Goal: Task Accomplishment & Management: Manage account settings

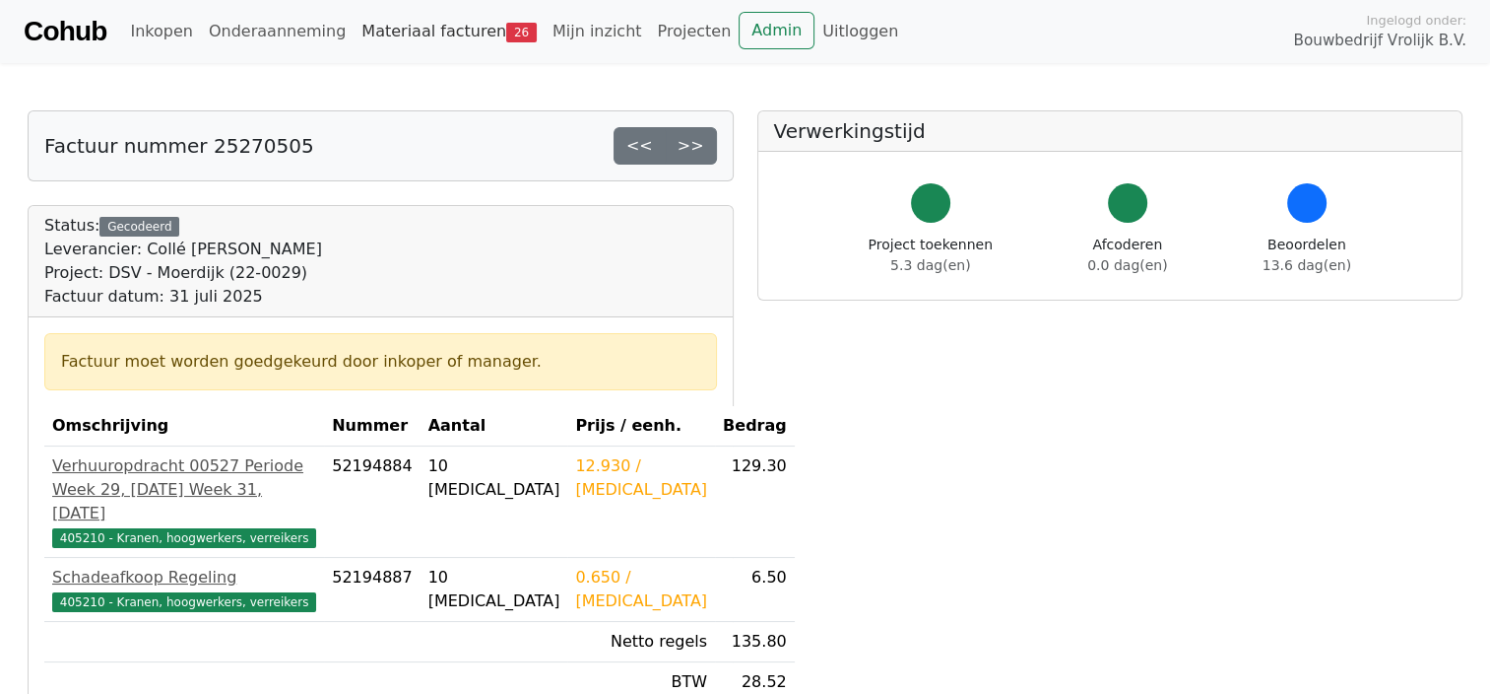
click at [432, 35] on link "Materiaal facturen 26" at bounding box center [449, 31] width 191 height 39
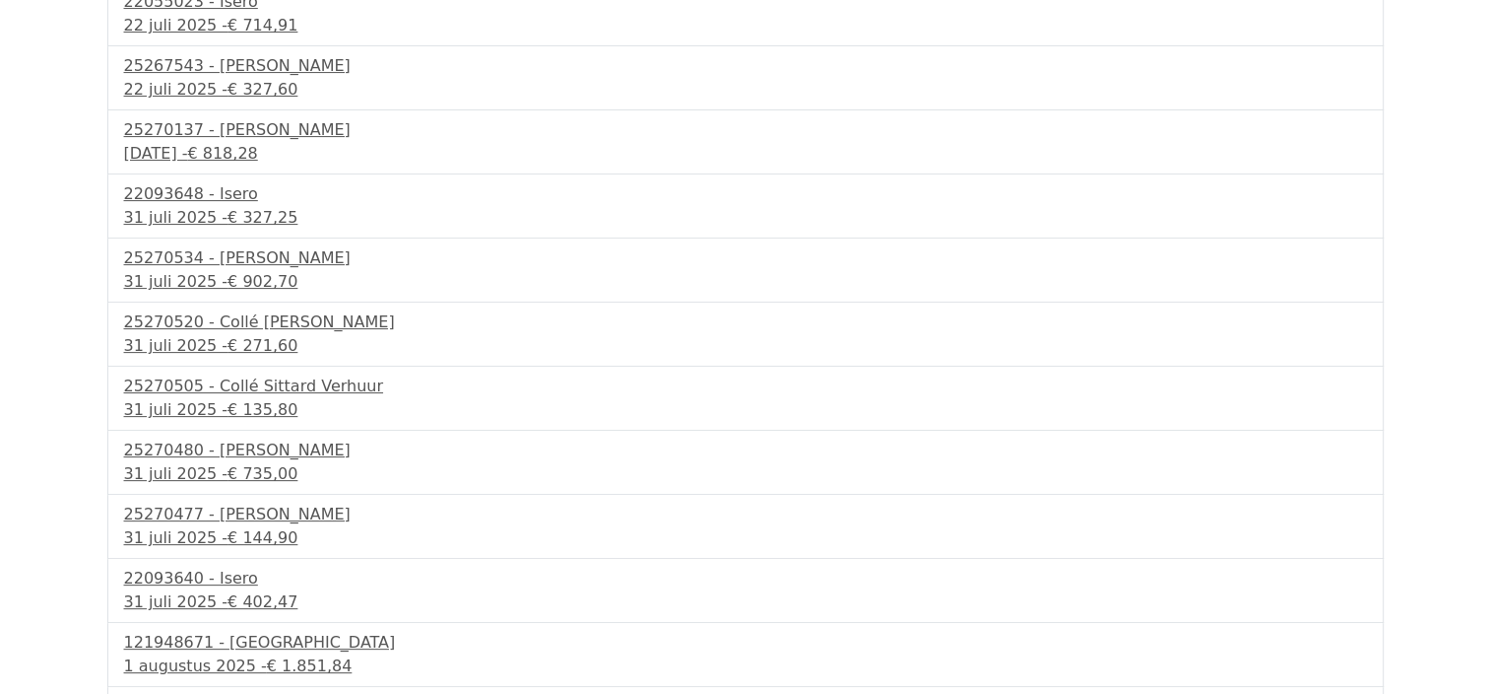
scroll to position [1147, 0]
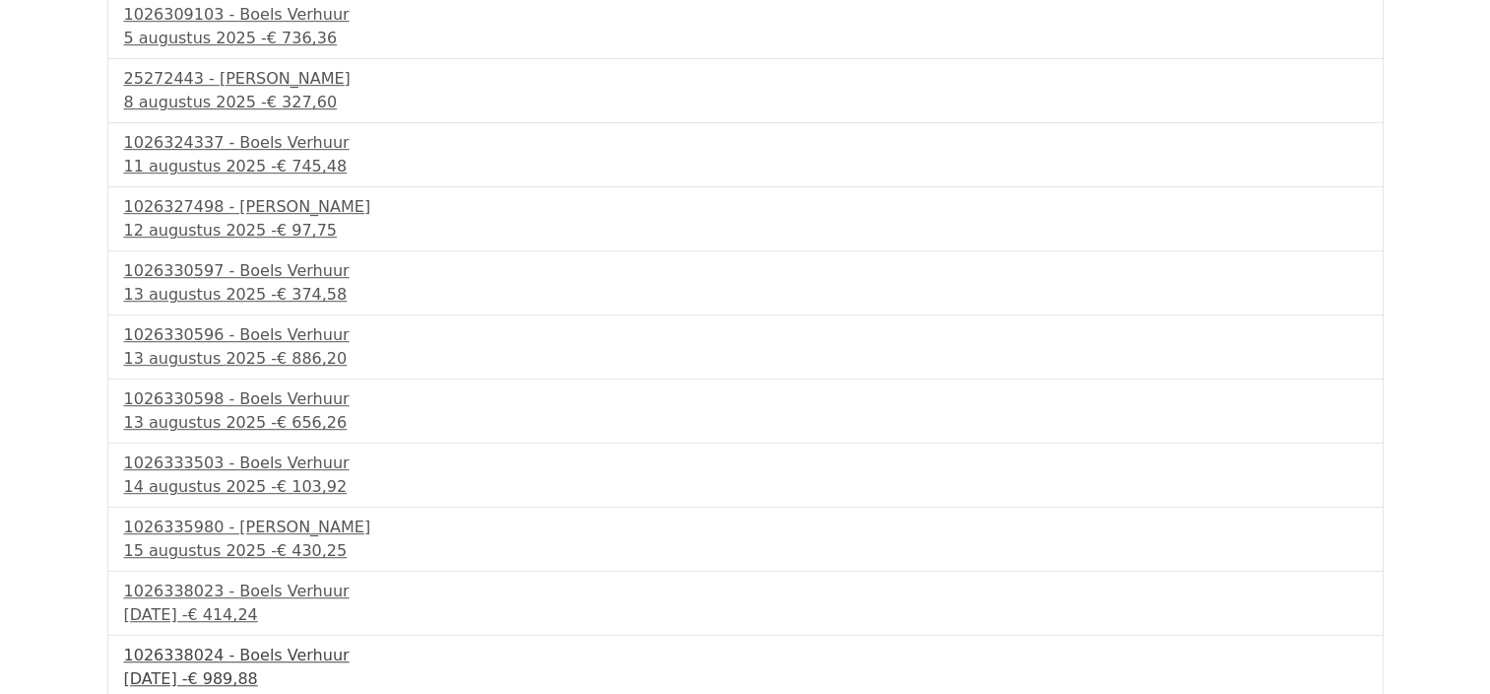
click at [256, 650] on div "1026338024 - Boels Verhuur" at bounding box center [745, 655] width 1243 height 24
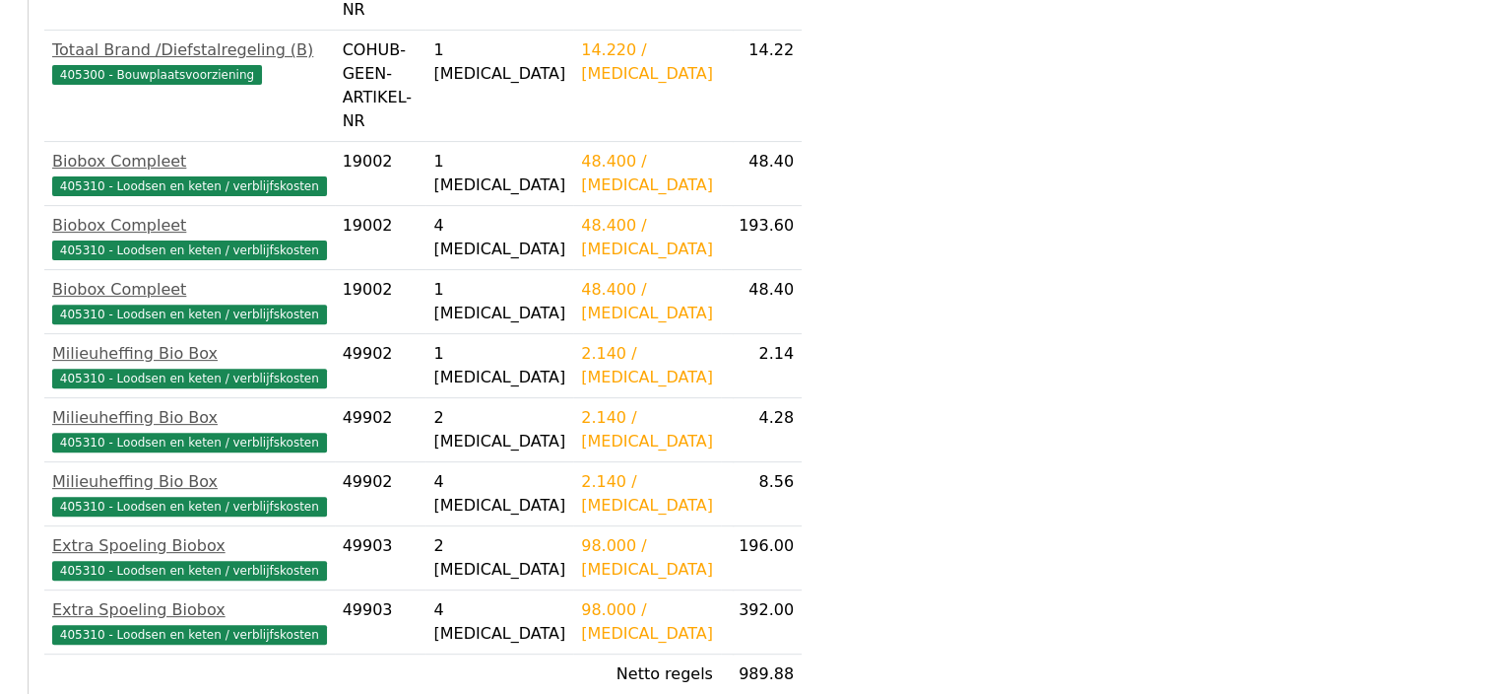
scroll to position [780, 0]
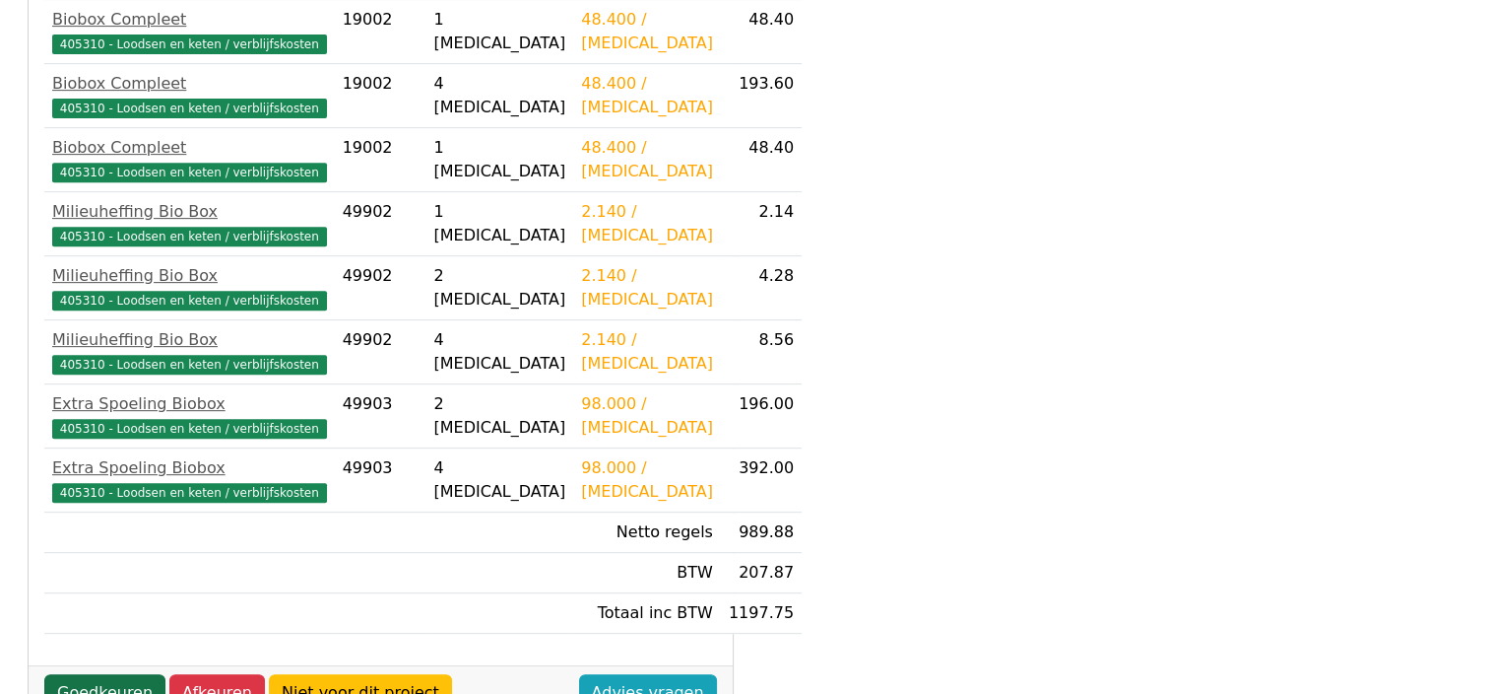
click at [138, 674] on link "Goedkeuren" at bounding box center [104, 692] width 121 height 37
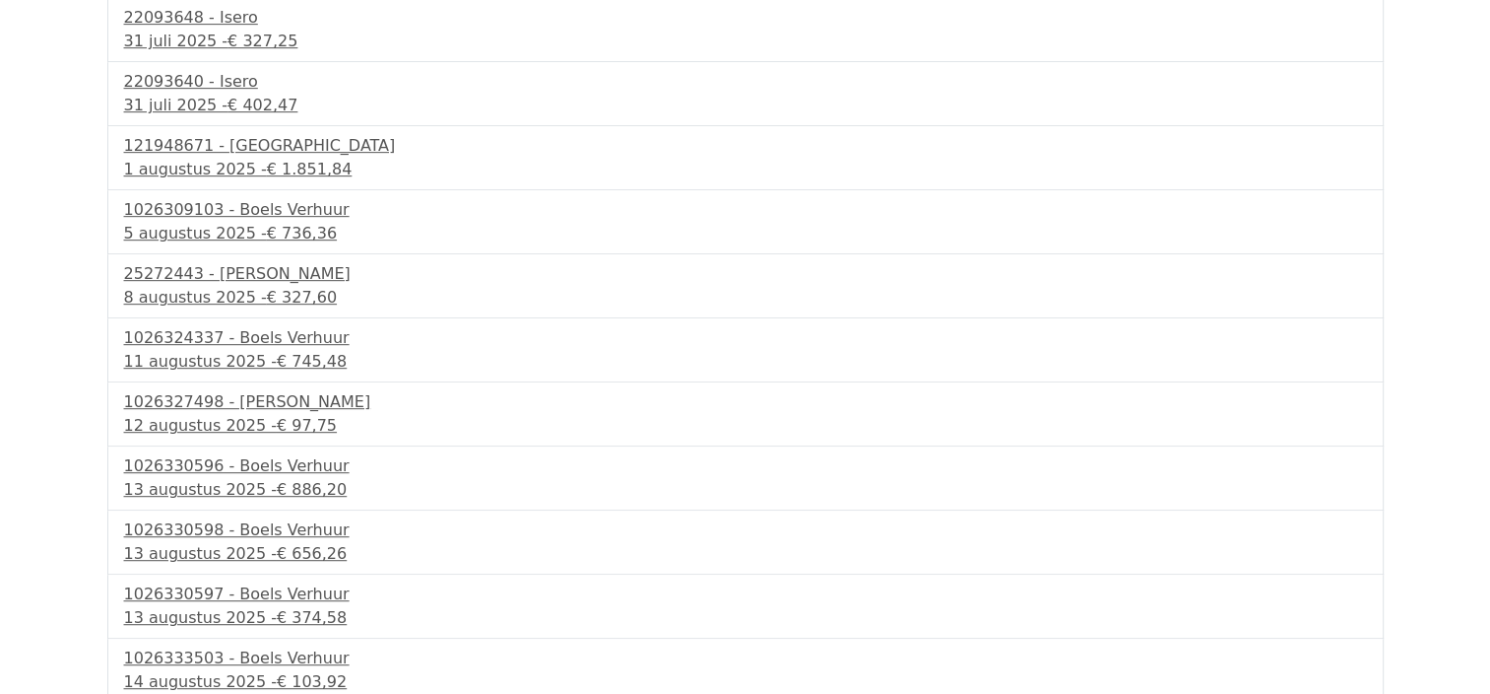
scroll to position [1140, 0]
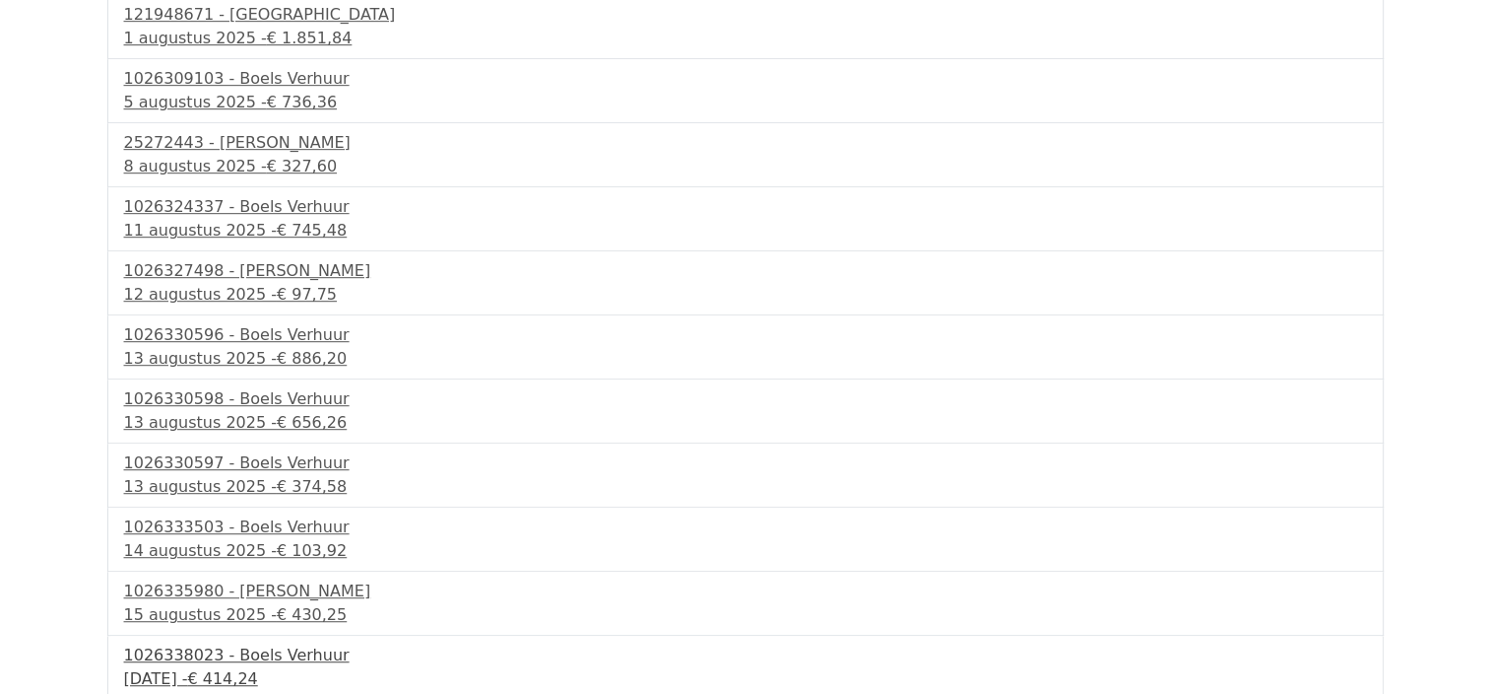
click at [248, 652] on div "1026338023 - Boels Verhuur" at bounding box center [745, 655] width 1243 height 24
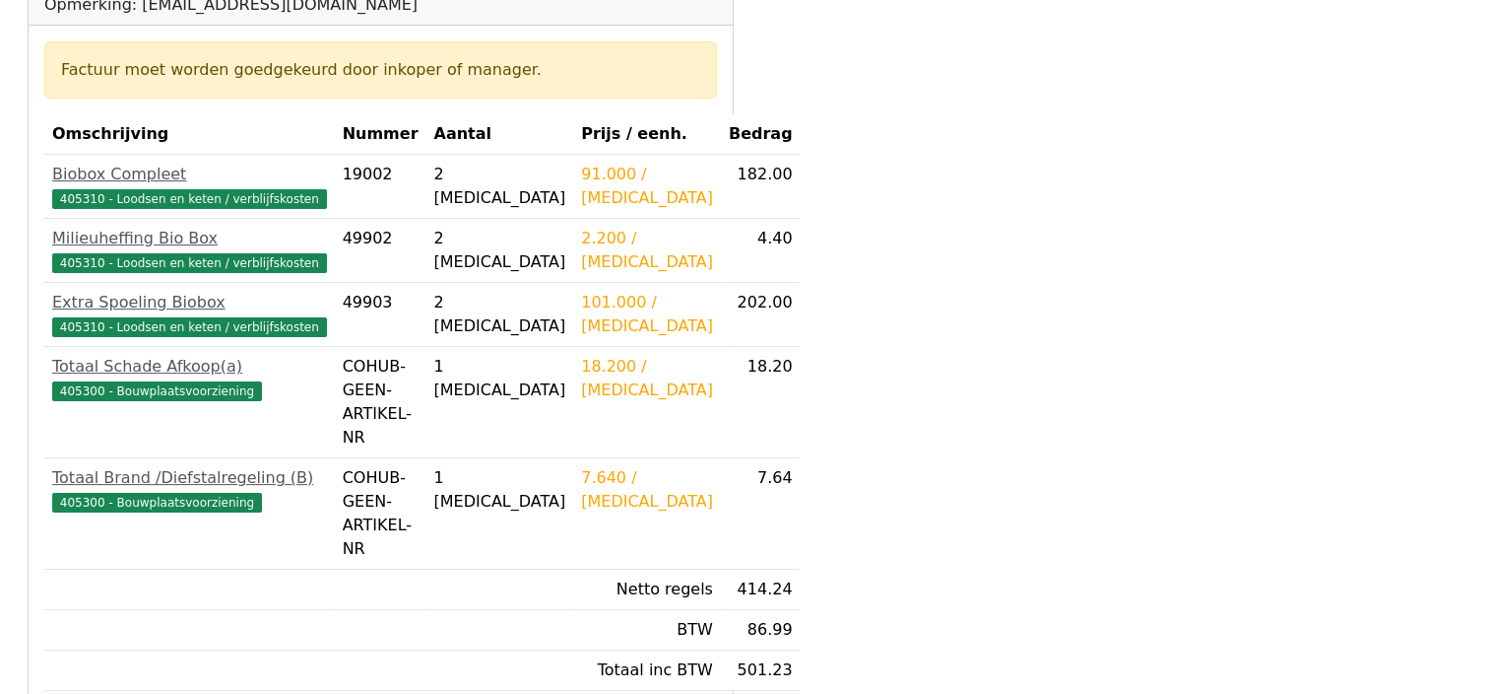
scroll to position [351, 0]
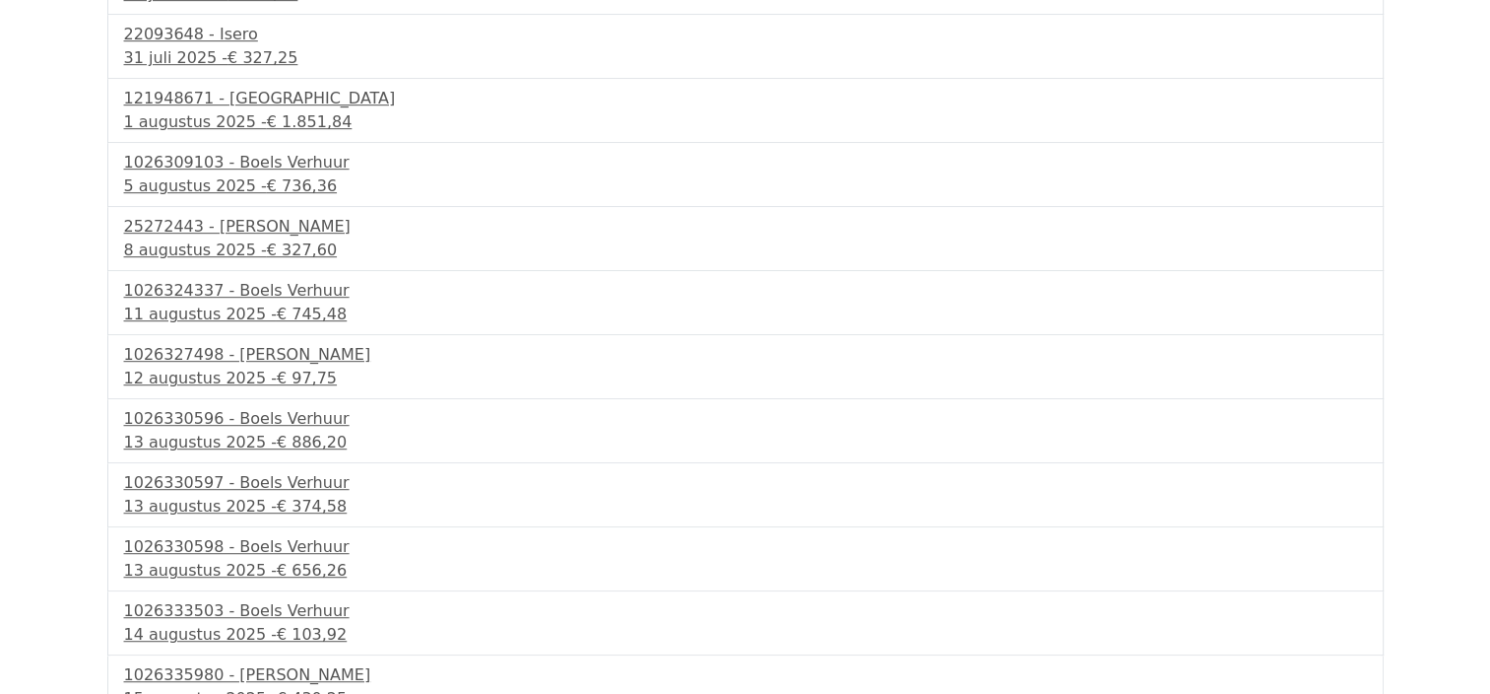
scroll to position [1076, 0]
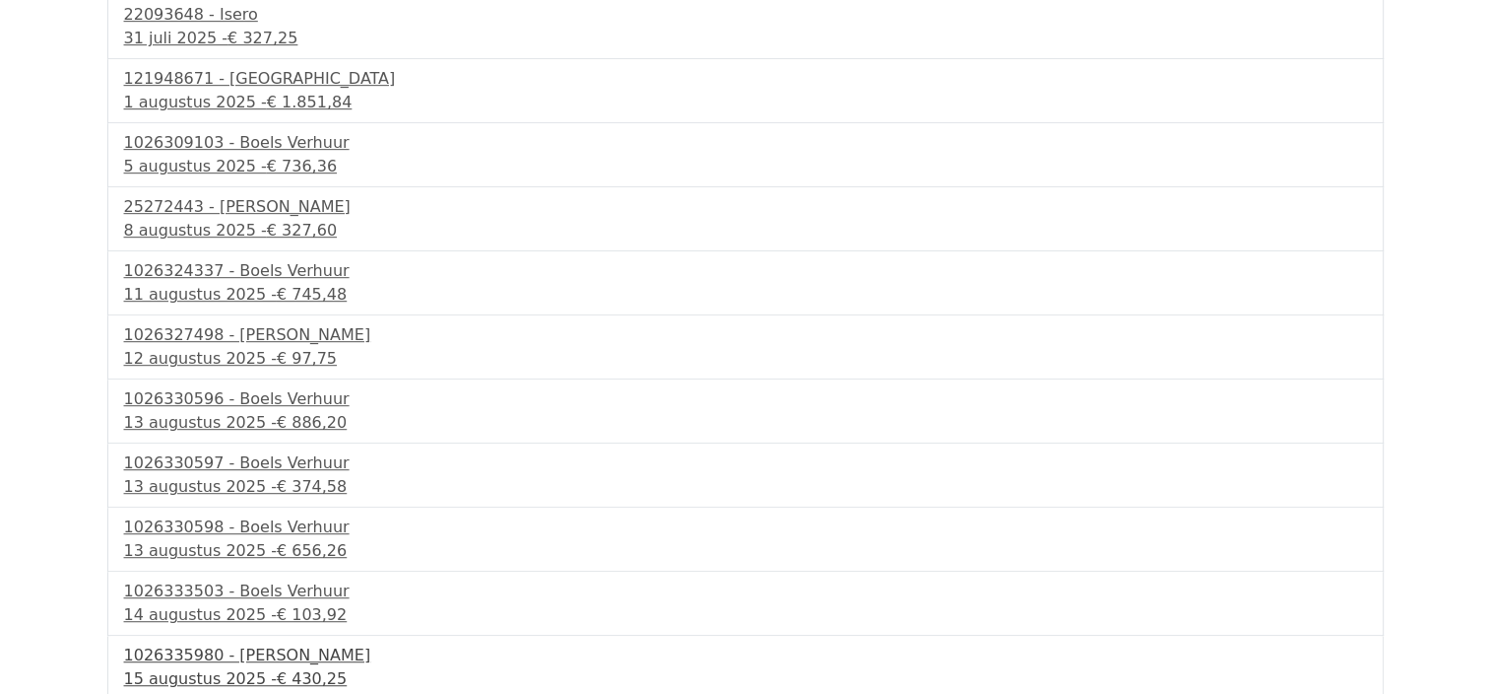
click at [240, 669] on div "15 augustus 2025 - € 430,25" at bounding box center [745, 679] width 1243 height 24
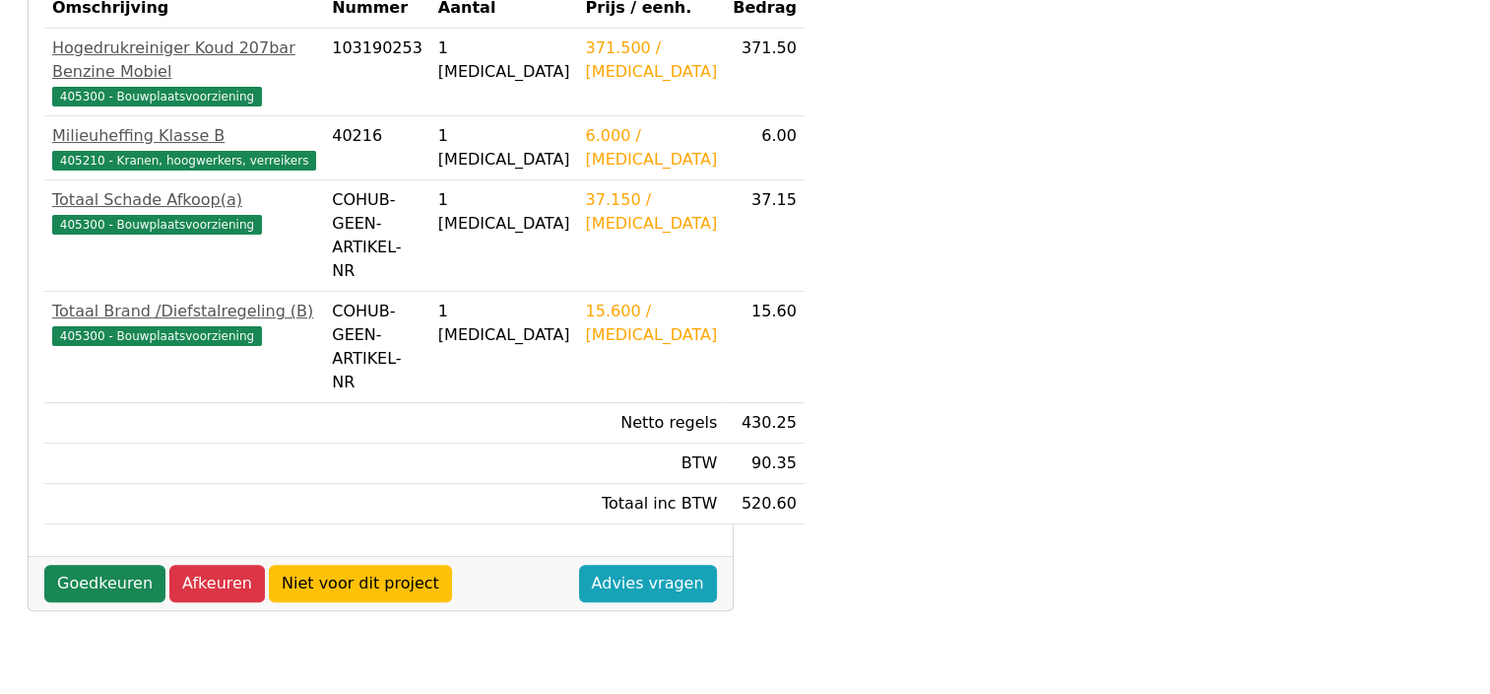
scroll to position [468, 0]
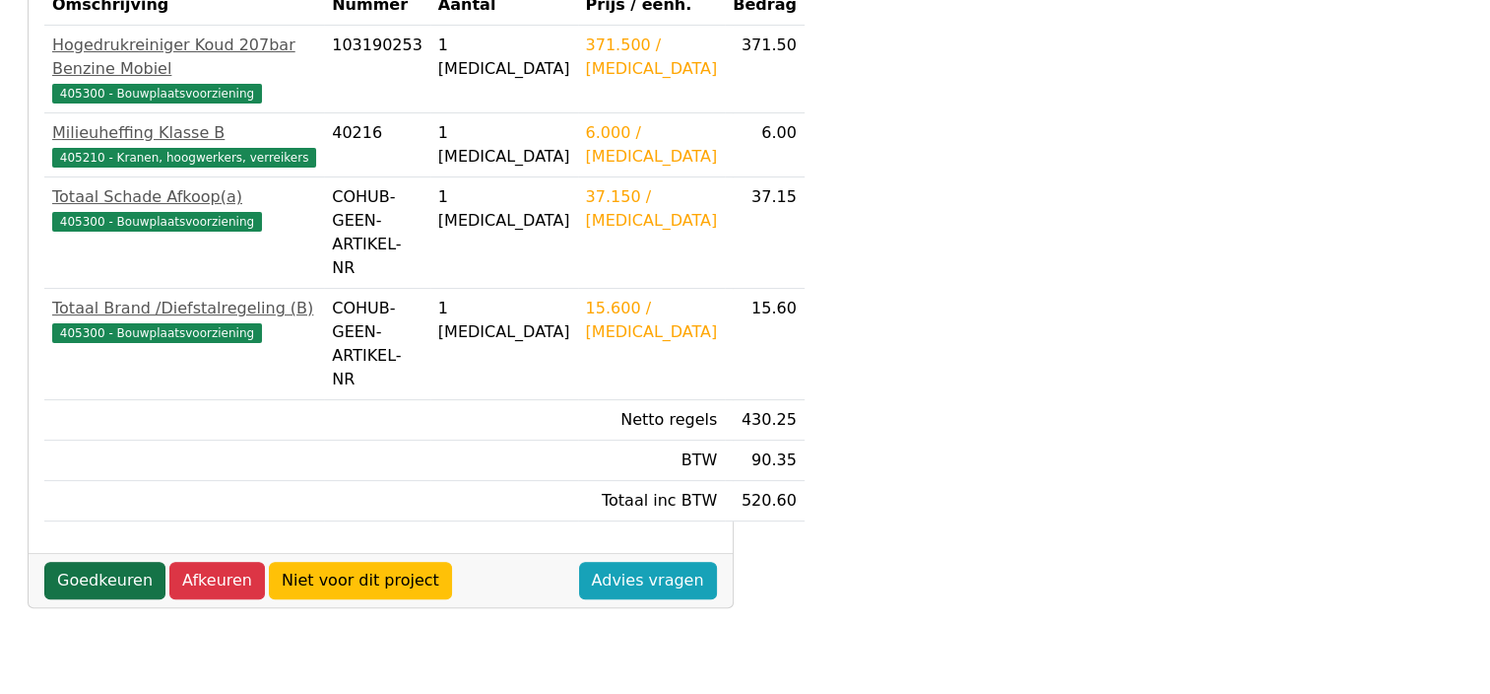
click at [118, 562] on link "Goedkeuren" at bounding box center [104, 580] width 121 height 37
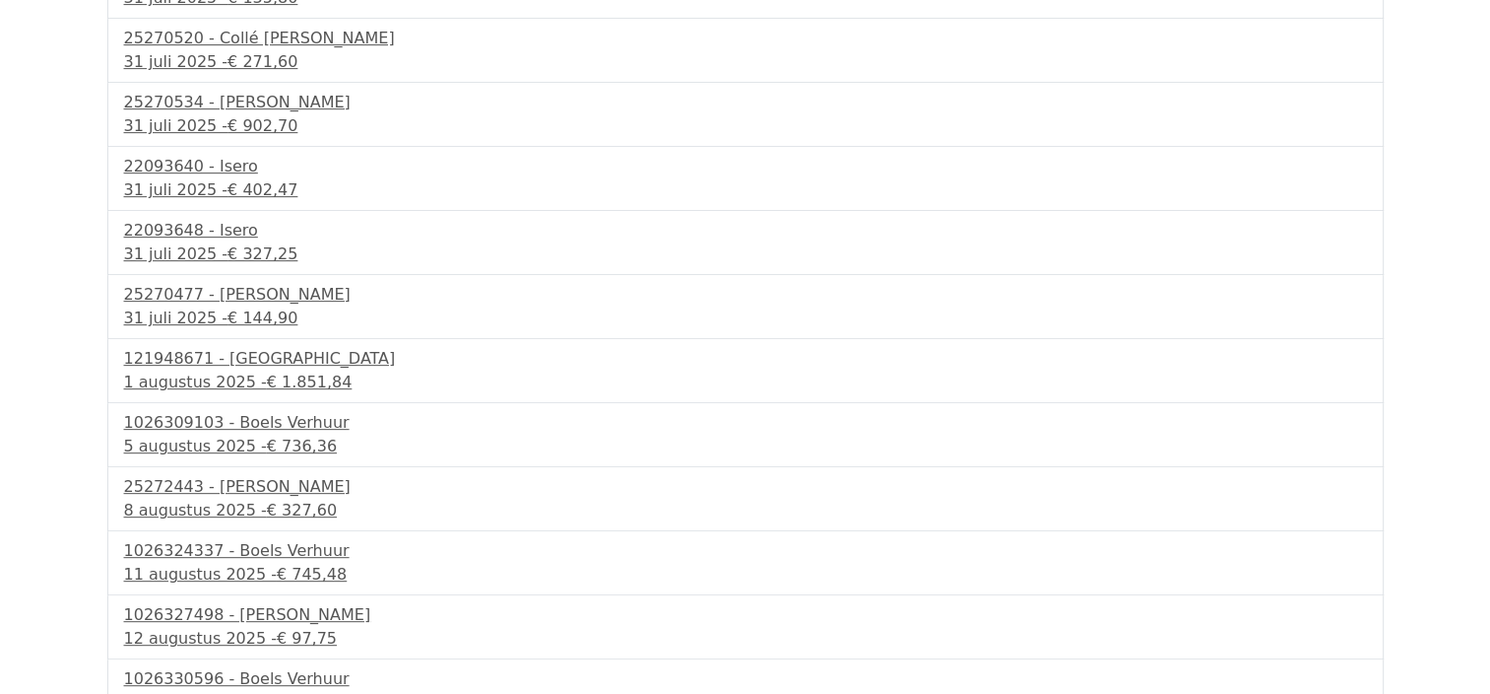
scroll to position [1013, 0]
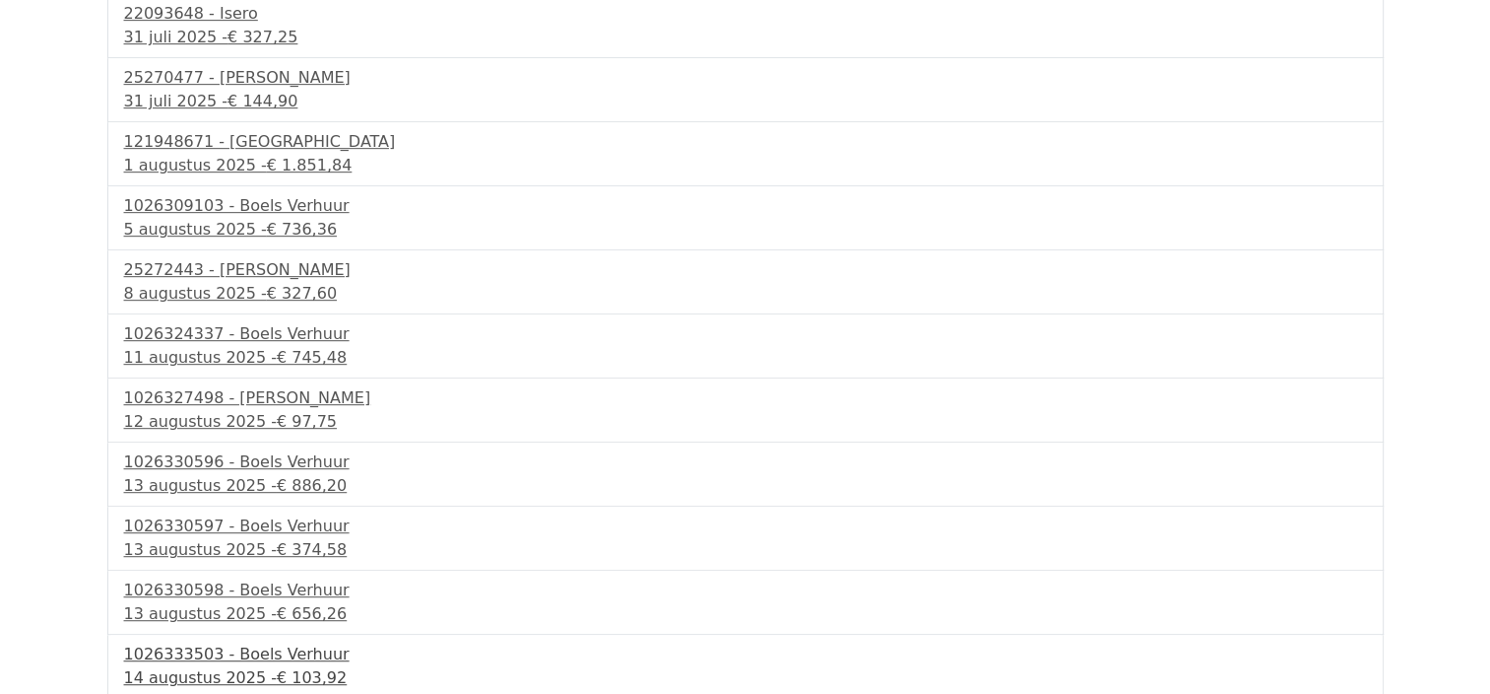
click at [255, 655] on div "1026333503 - Boels Verhuur" at bounding box center [745, 654] width 1243 height 24
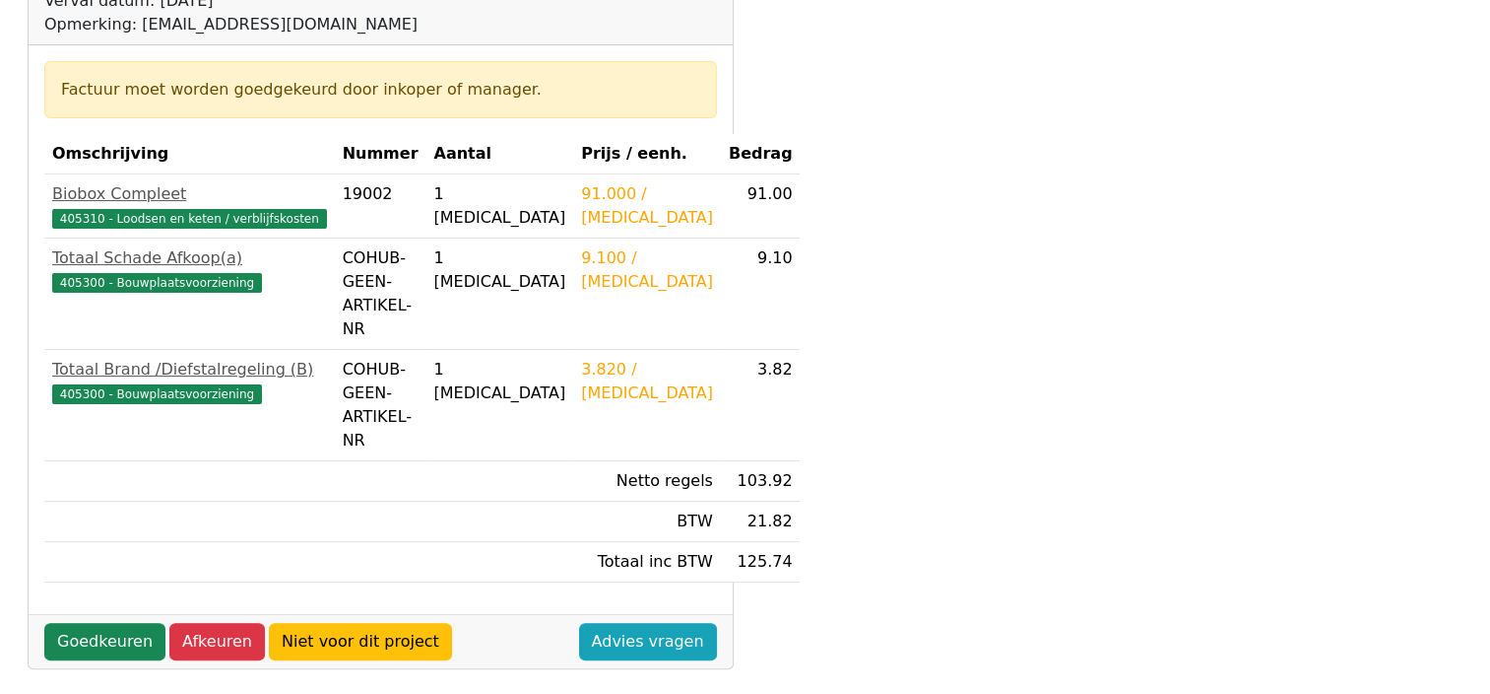
scroll to position [322, 0]
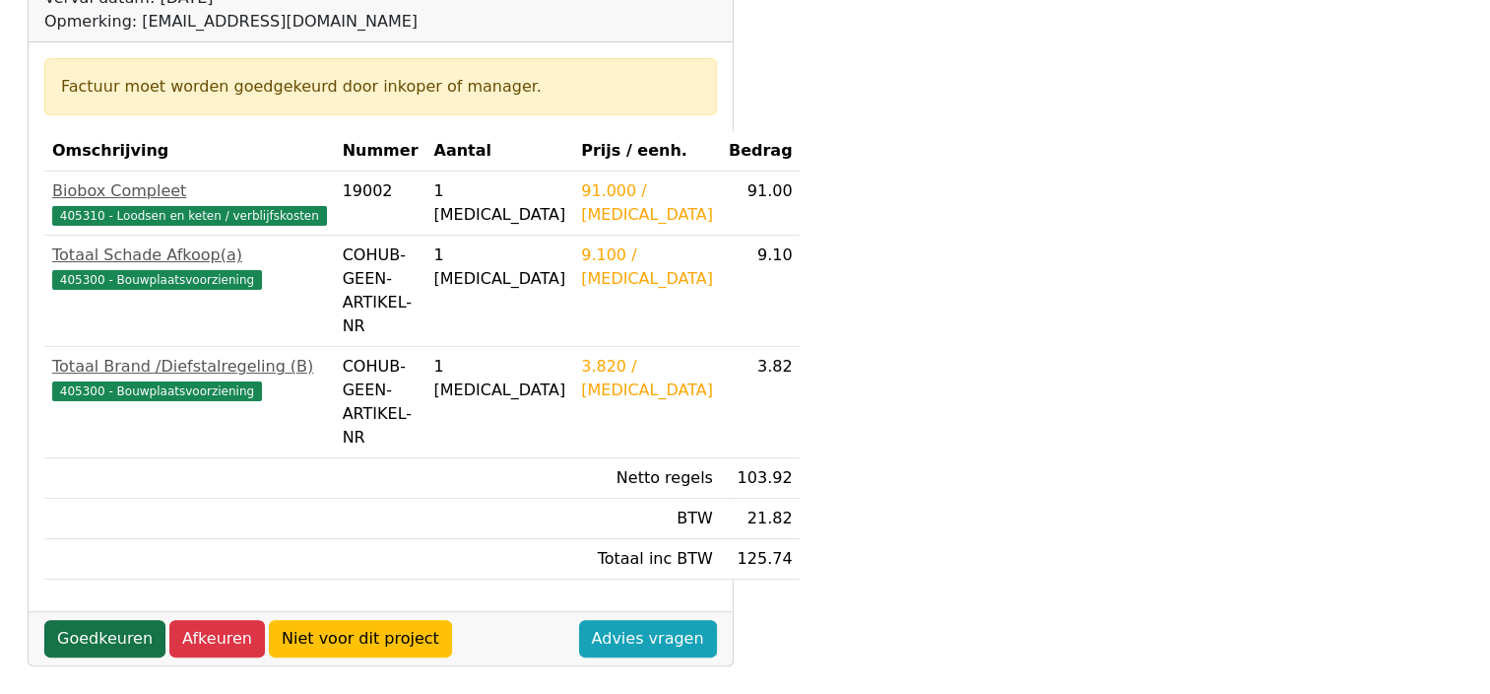
click at [93, 620] on link "Goedkeuren" at bounding box center [104, 638] width 121 height 37
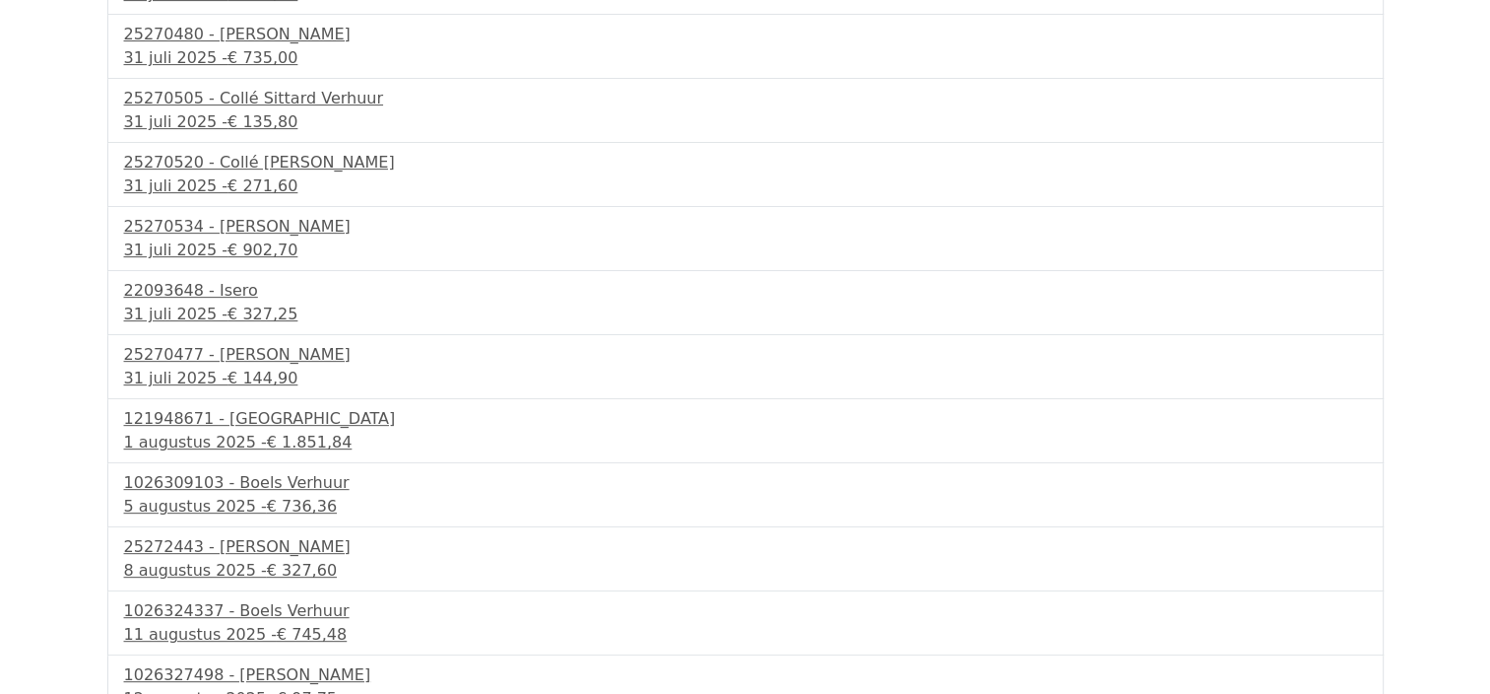
scroll to position [949, 0]
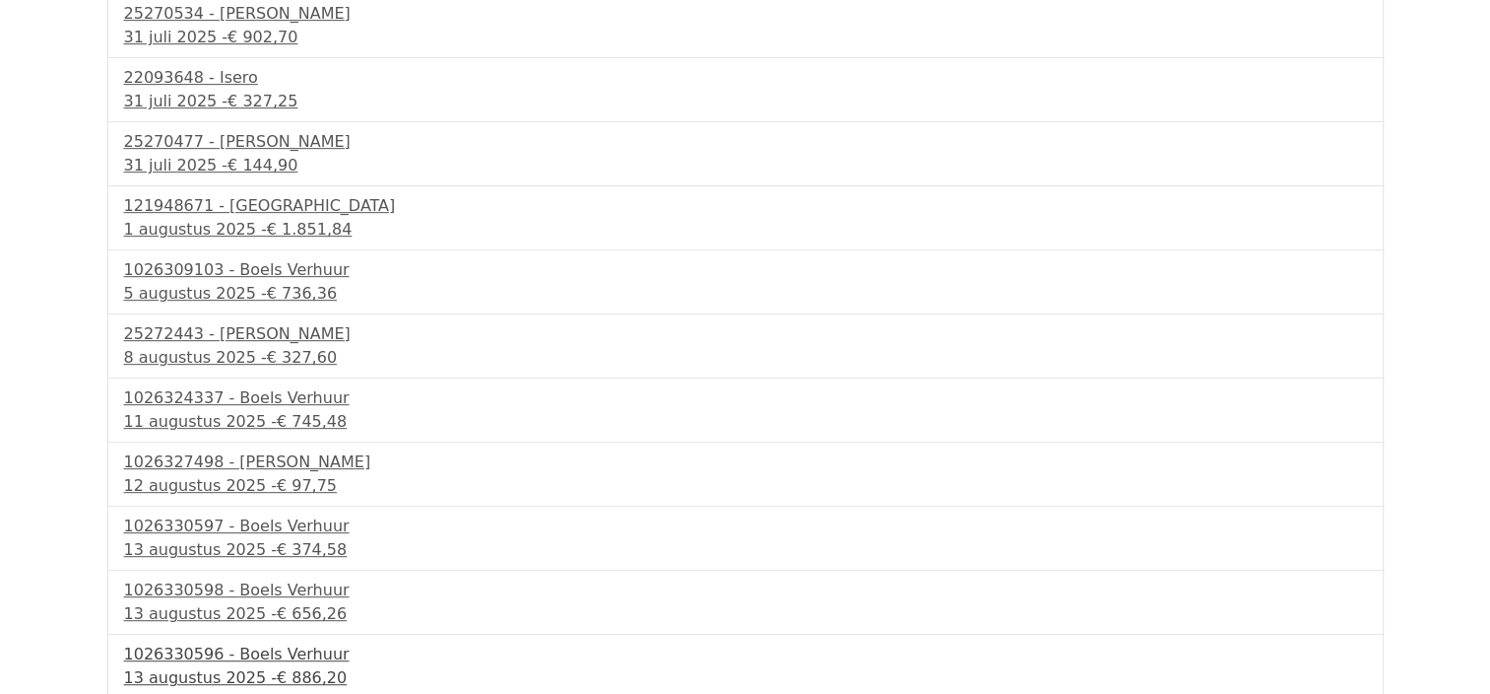
click at [290, 668] on span "€ 886,20" at bounding box center [312, 677] width 70 height 19
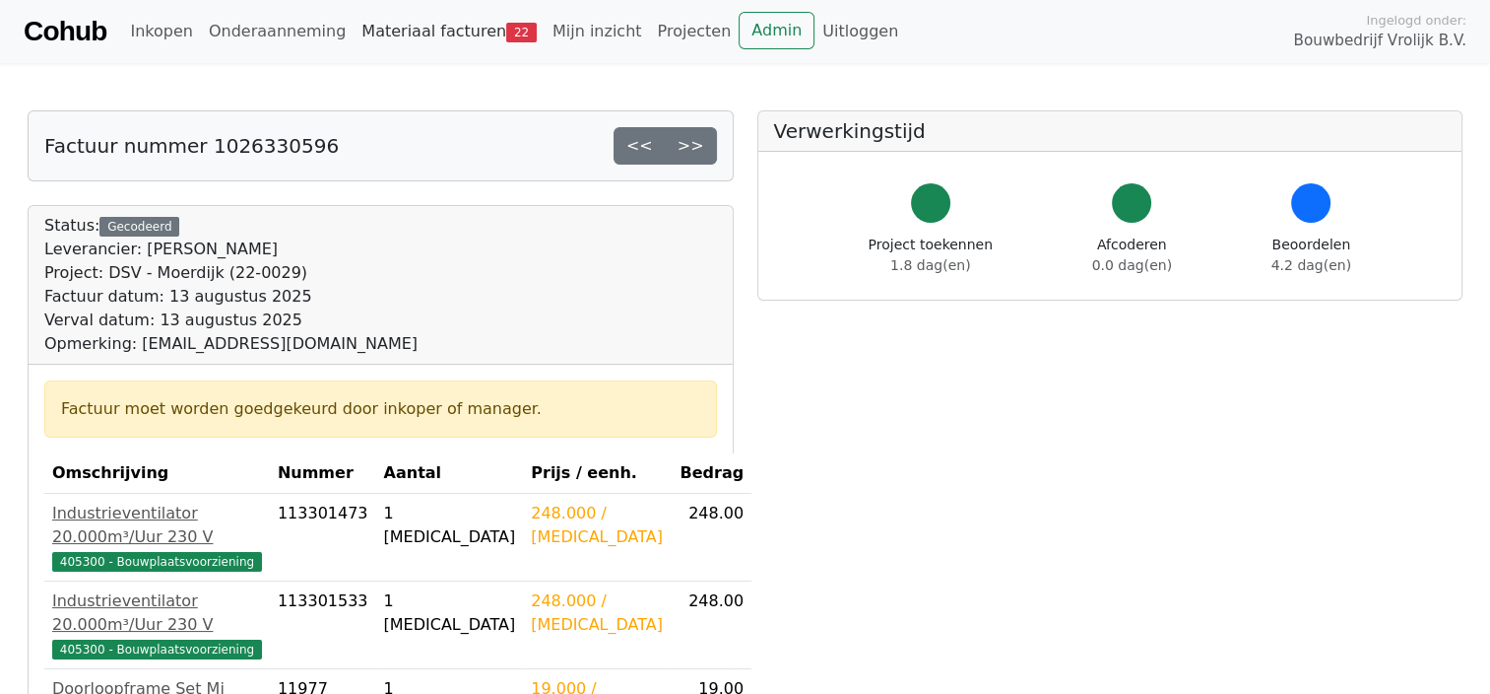
click at [416, 28] on link "Materiaal facturen 22" at bounding box center [449, 31] width 191 height 39
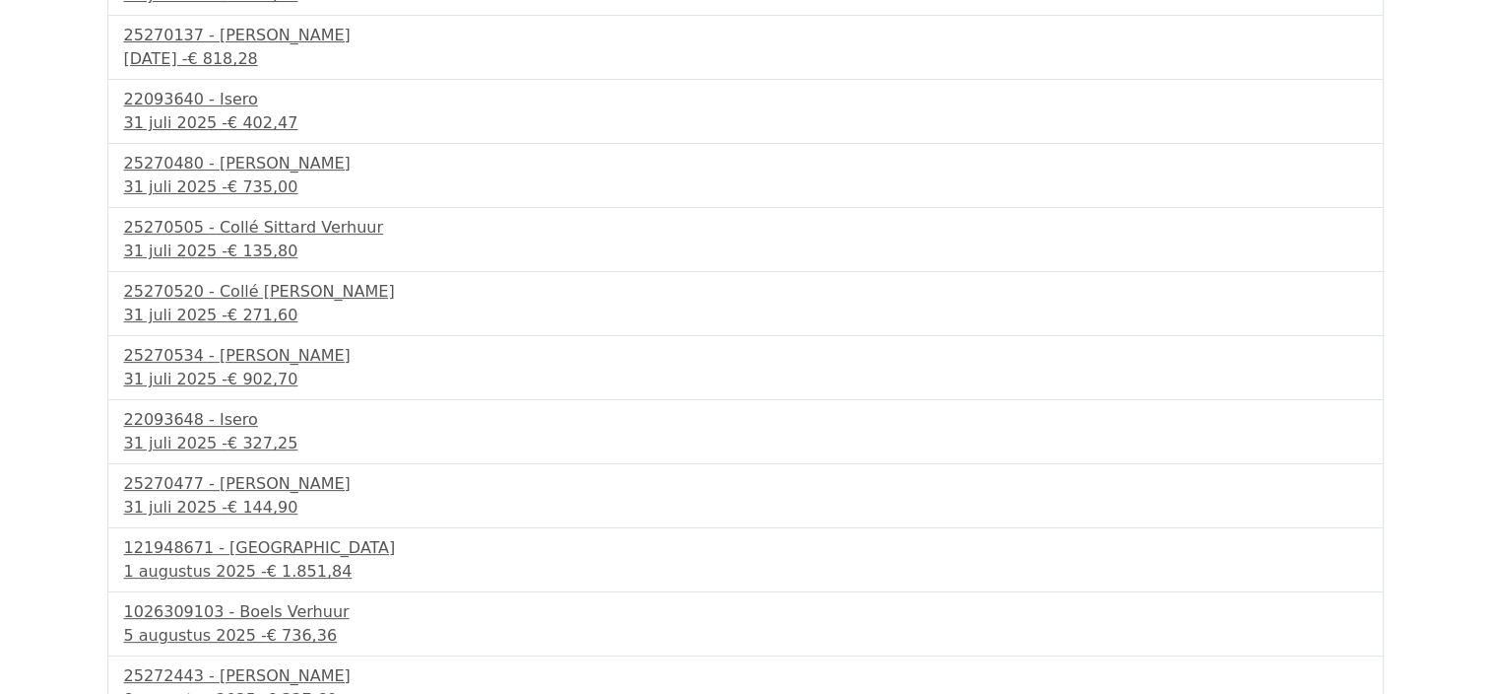
scroll to position [892, 0]
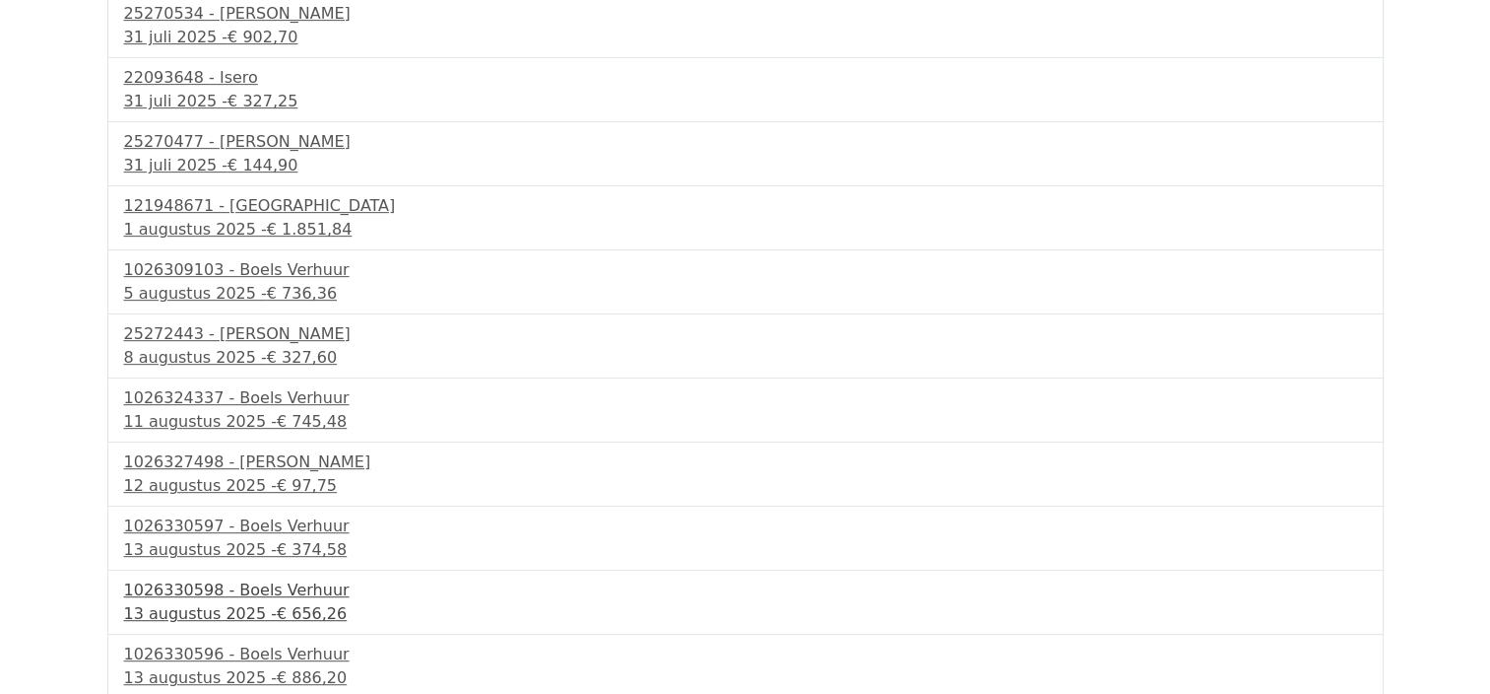
click at [288, 613] on span "€ 656,26" at bounding box center [312, 613] width 70 height 19
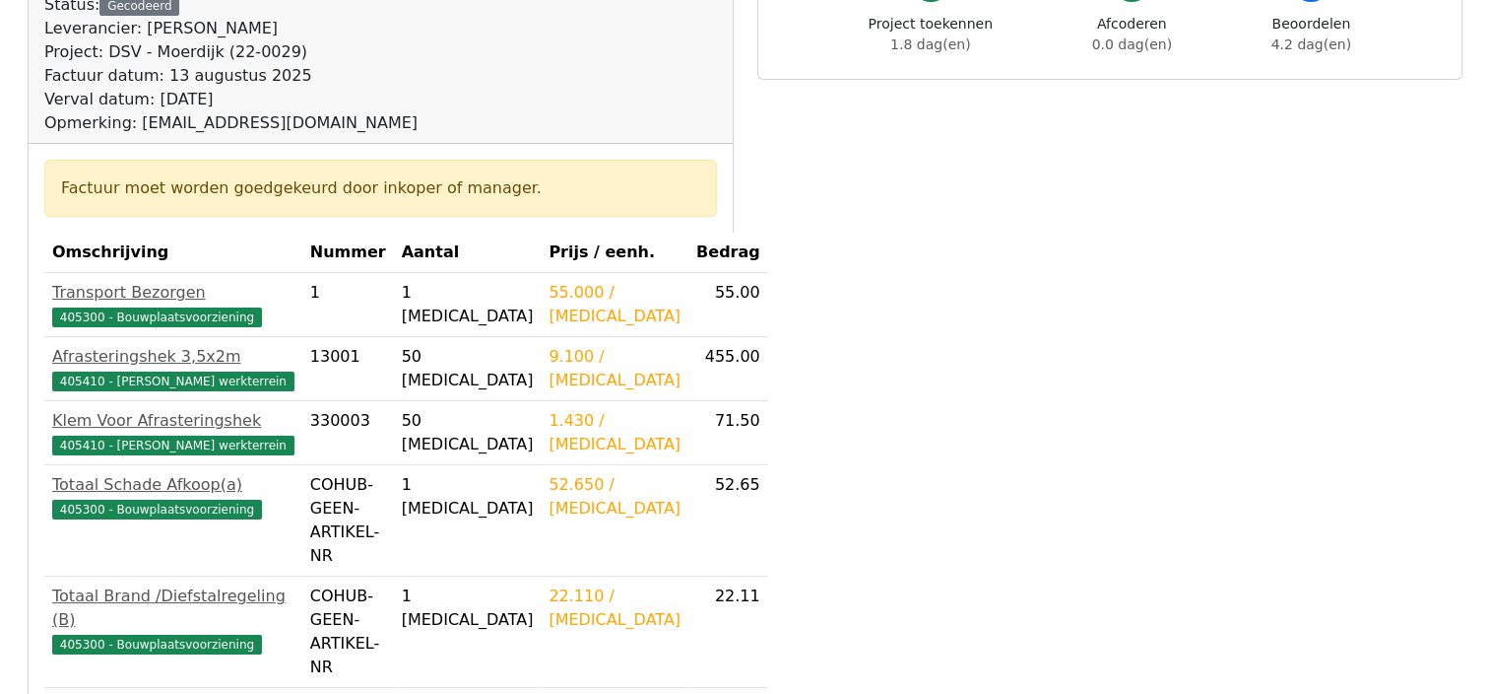
scroll to position [223, 0]
